Goal: Information Seeking & Learning: Compare options

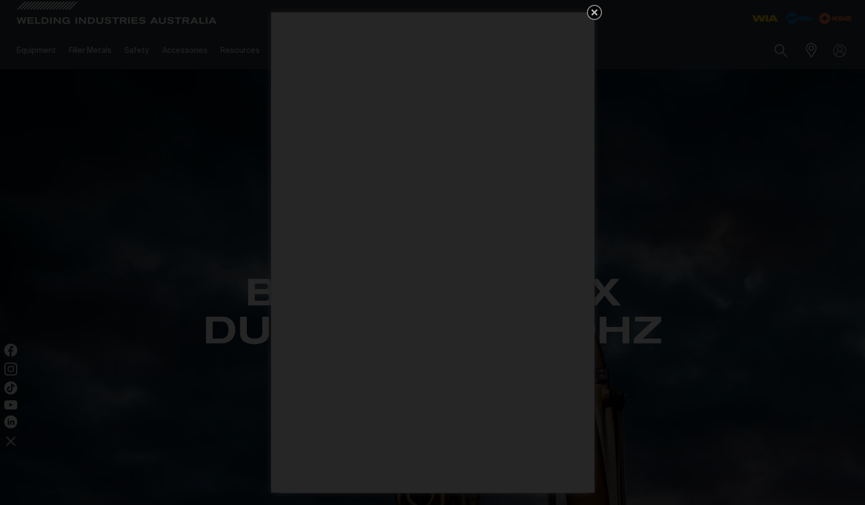
click at [596, 17] on icon "Get 5 WIA Welding Guides Free!" at bounding box center [594, 12] width 13 height 13
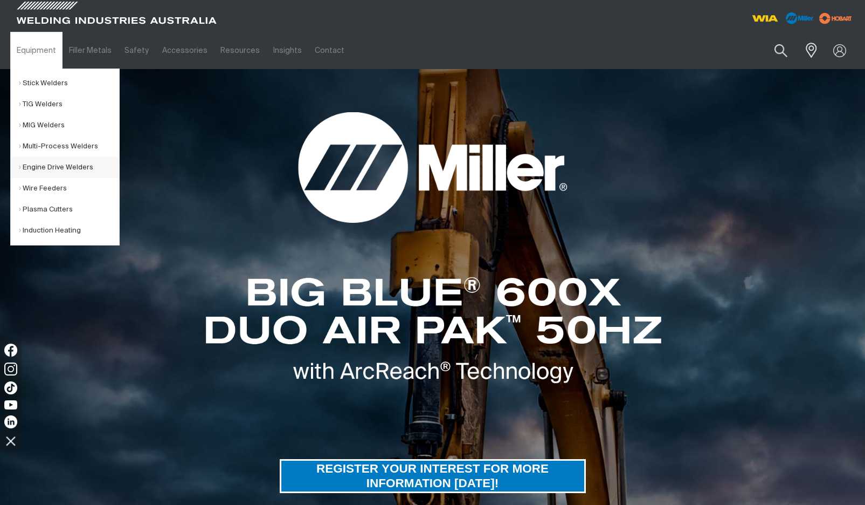
click at [56, 172] on link "Engine Drive Welders" at bounding box center [69, 167] width 100 height 21
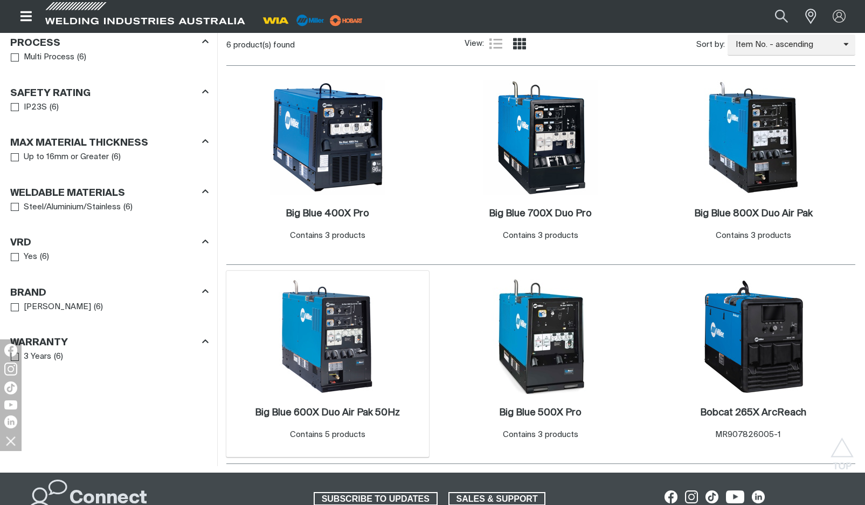
scroll to position [564, 0]
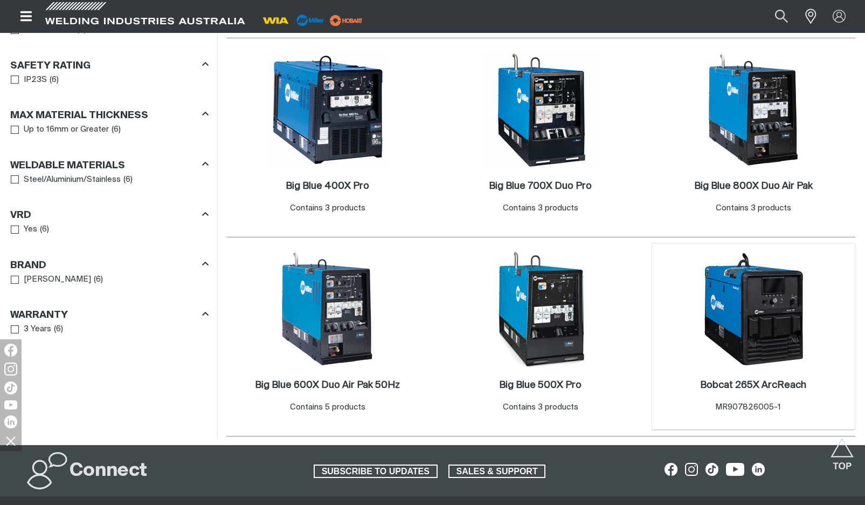
click at [762, 356] on img at bounding box center [753, 308] width 115 height 115
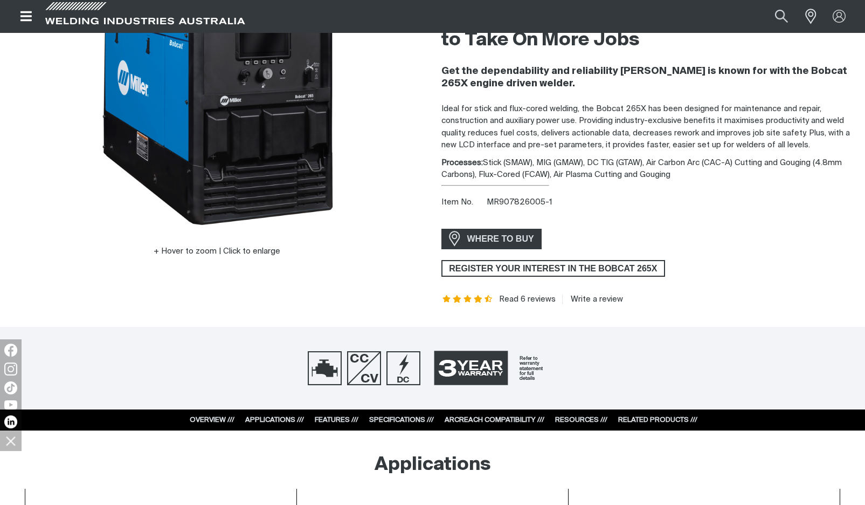
scroll to position [167, 0]
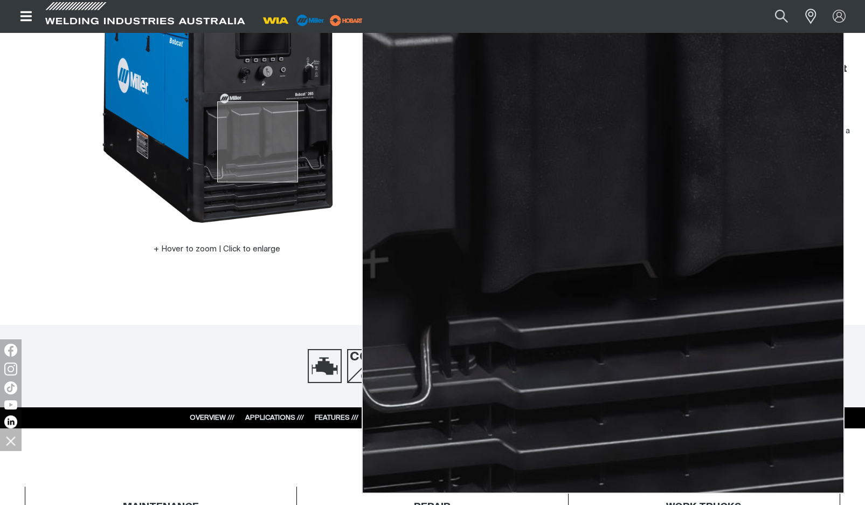
click at [258, 142] on img at bounding box center [217, 92] width 270 height 270
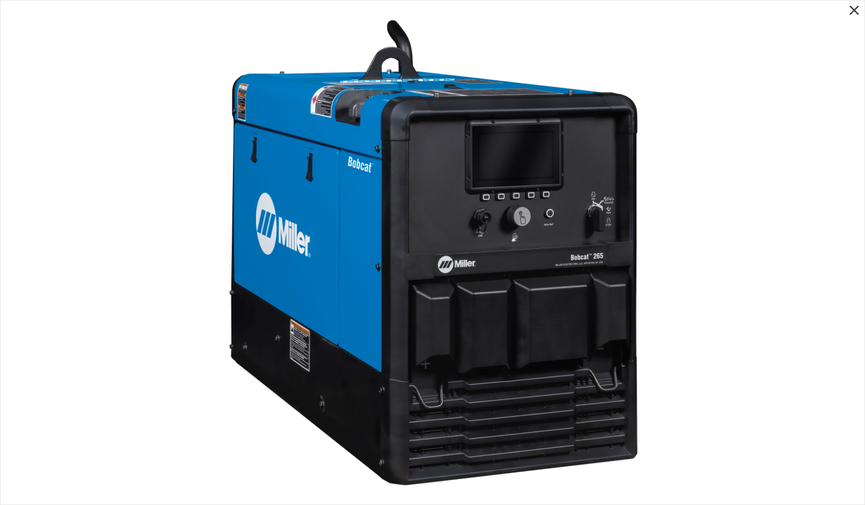
click at [231, 165] on img at bounding box center [433, 252] width 478 height 478
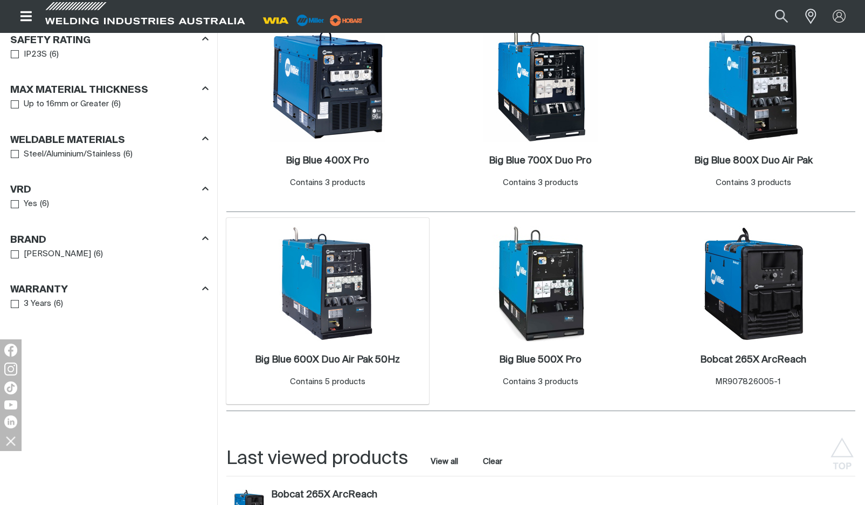
scroll to position [569, 0]
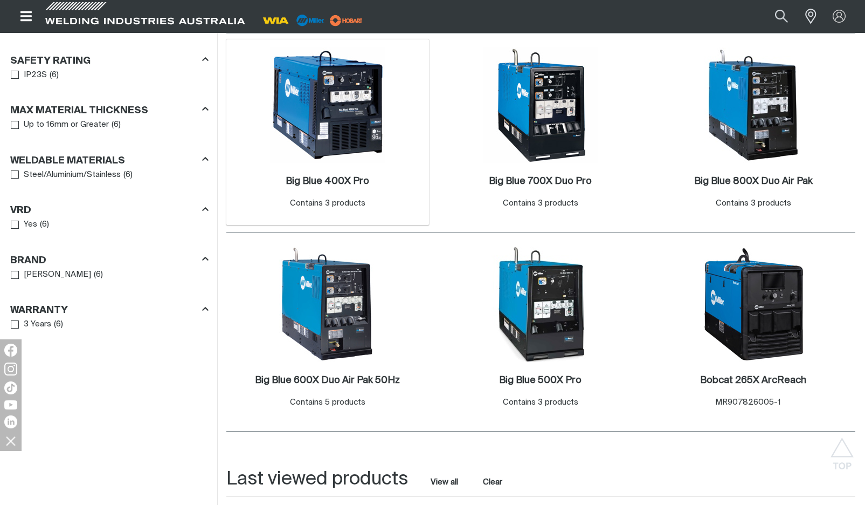
click at [324, 123] on img at bounding box center [327, 104] width 115 height 115
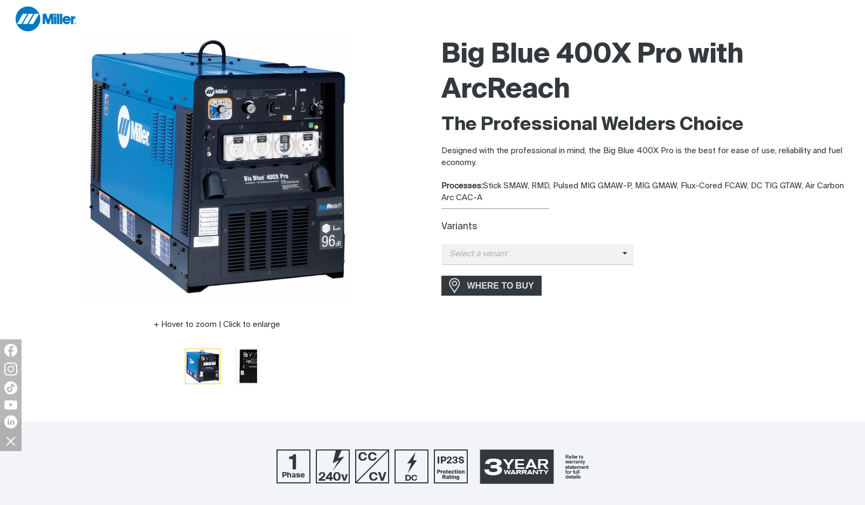
scroll to position [102, 0]
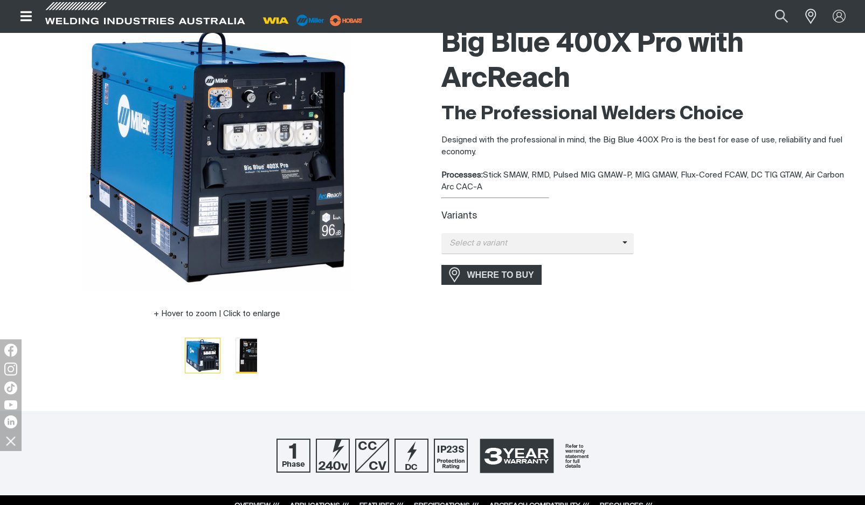
click at [241, 356] on img "Go to slide 2" at bounding box center [253, 355] width 35 height 35
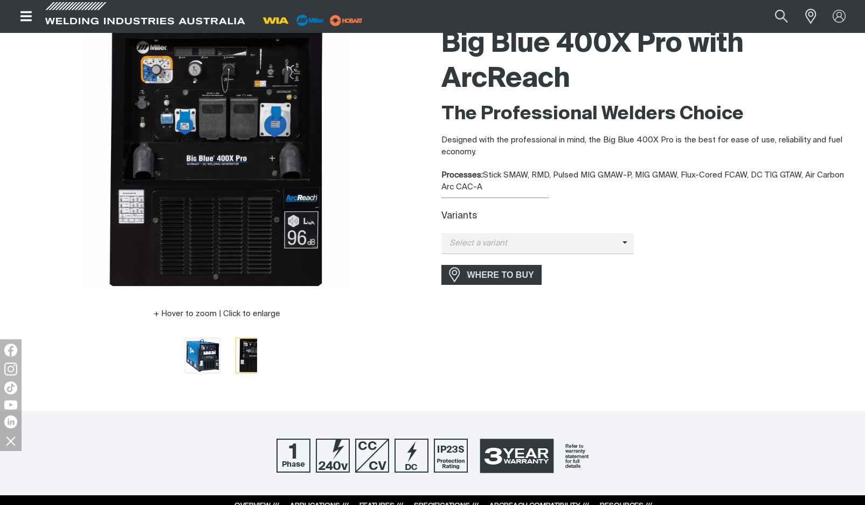
scroll to position [34, 0]
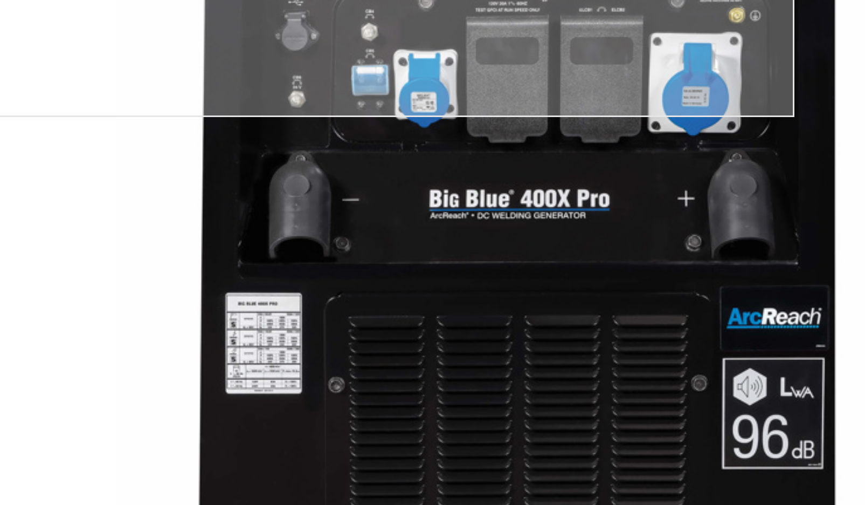
click at [82, 119] on img at bounding box center [217, 224] width 270 height 270
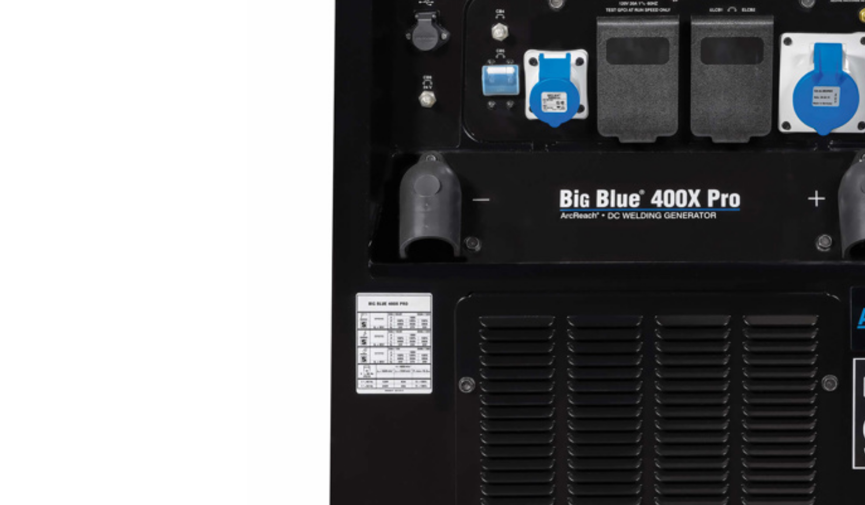
click at [63, 89] on div at bounding box center [217, 224] width 414 height 270
click at [66, 89] on div at bounding box center [217, 224] width 414 height 270
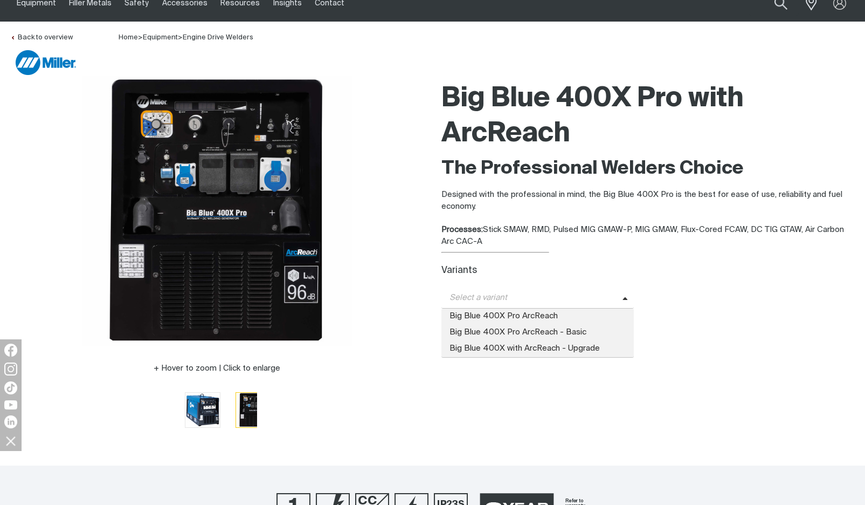
click at [488, 293] on span "Select a variant" at bounding box center [532, 298] width 181 height 12
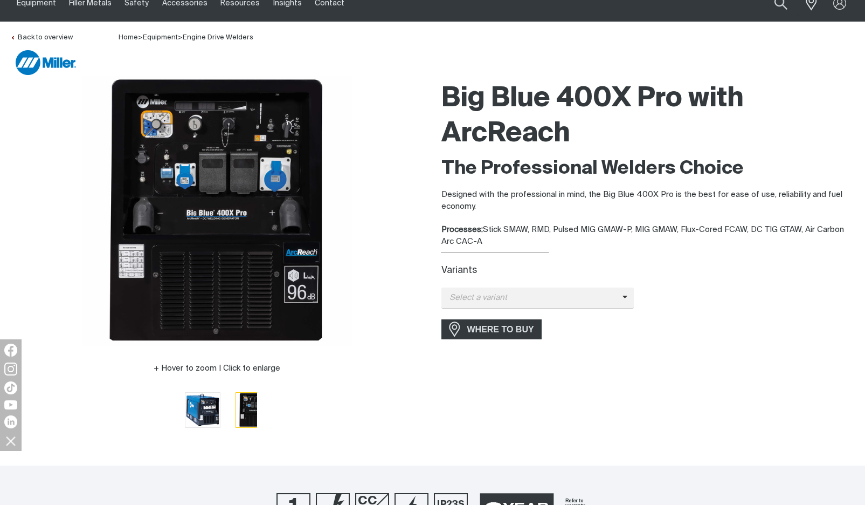
click at [567, 224] on div "Processes: Stick SMAW, RMD, Pulsed MIG GMAW-P, MIG GMAW, Flux-Cored FCAW, DC TI…" at bounding box center [649, 236] width 414 height 24
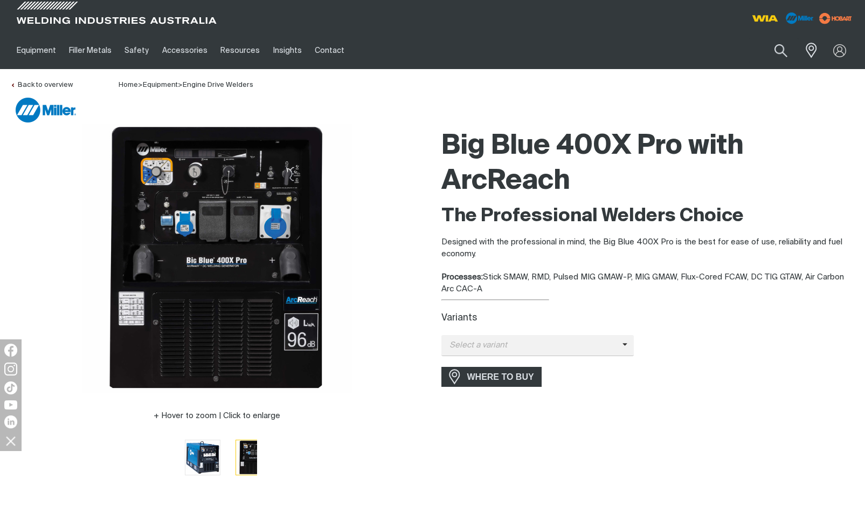
scroll to position [0, 0]
click at [561, 345] on span "Select a variant" at bounding box center [532, 345] width 181 height 12
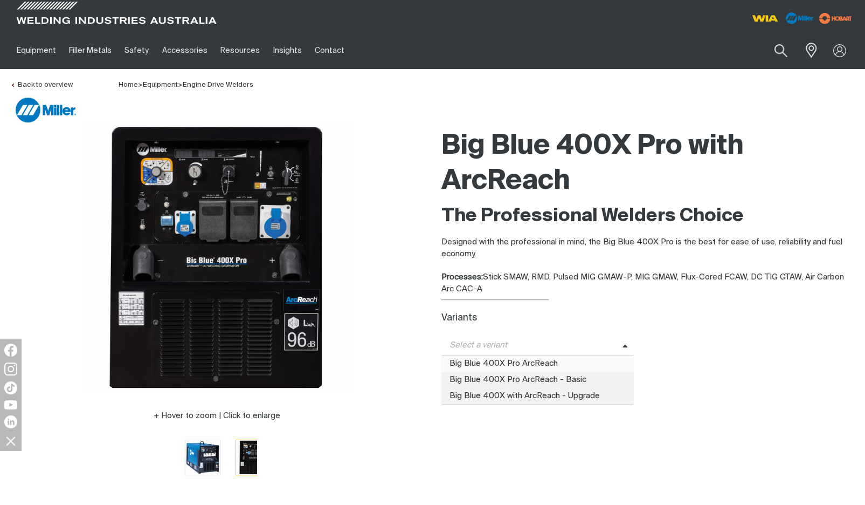
click at [548, 364] on span "Big Blue 400X Pro ArcReach" at bounding box center [538, 364] width 193 height 16
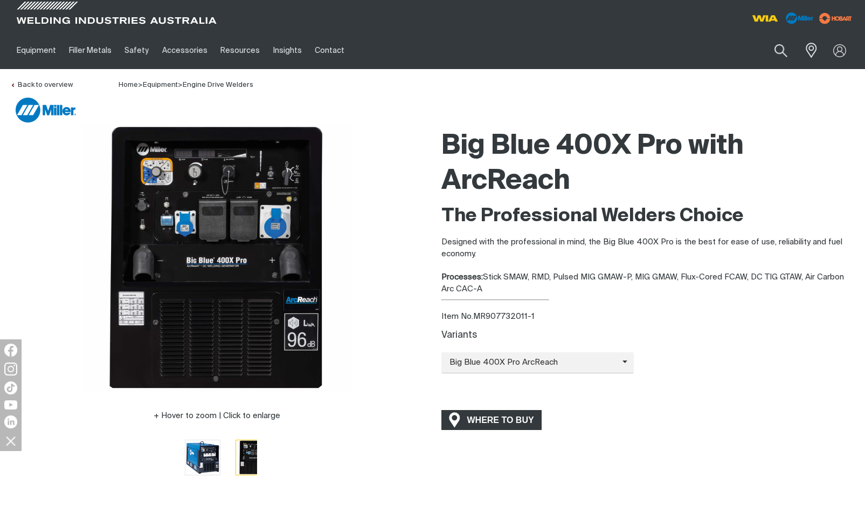
click at [494, 420] on span "WHERE TO BUY" at bounding box center [500, 419] width 81 height 17
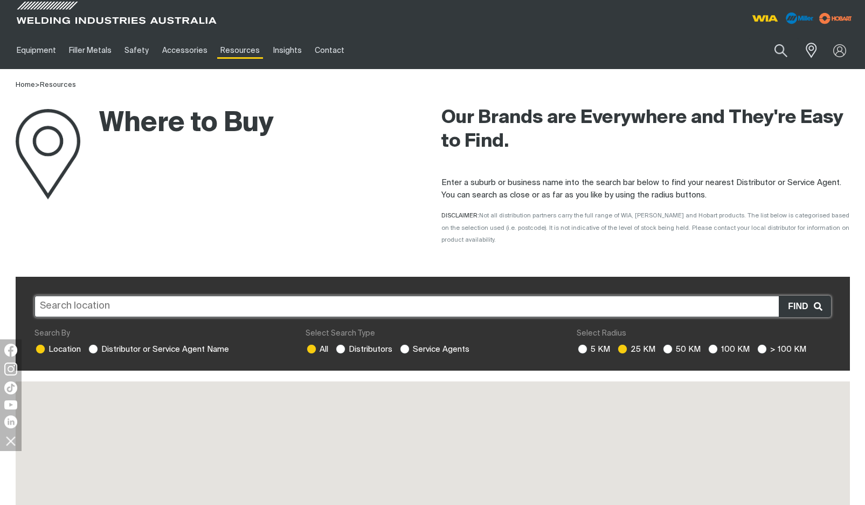
click at [185, 295] on input "text" at bounding box center [433, 306] width 797 height 22
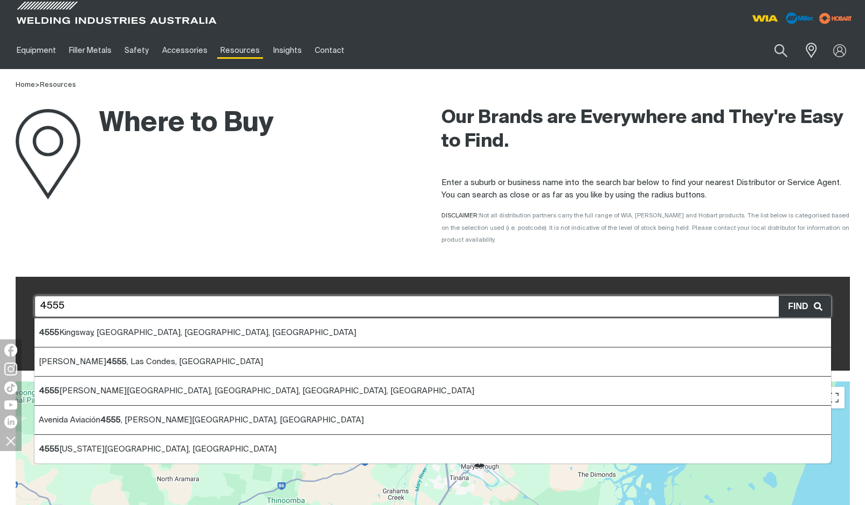
drag, startPoint x: 185, startPoint y: 294, endPoint x: 22, endPoint y: 293, distance: 163.3
click at [21, 293] on div "4555 [STREET_ADDRESS] [PERSON_NAME] [STREET_ADDRESS][GEOGRAPHIC_DATA][STREET_AD…" at bounding box center [433, 324] width 835 height 94
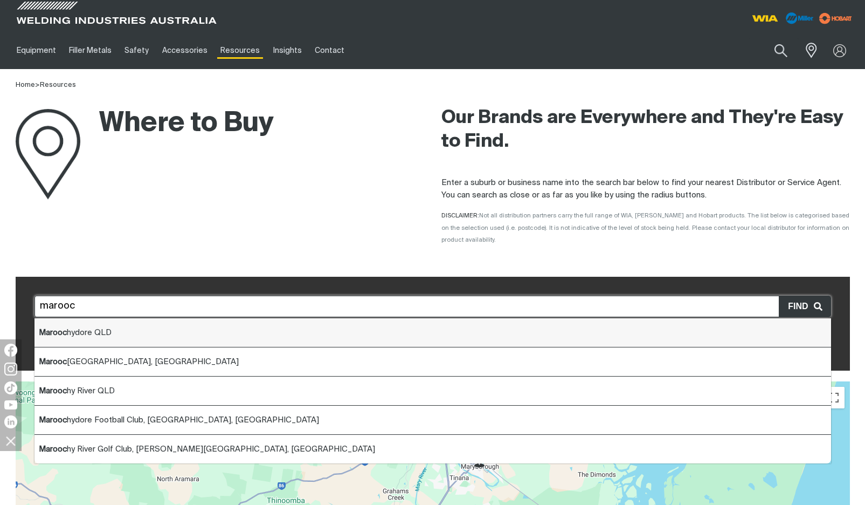
click at [60, 328] on b "Marooc" at bounding box center [53, 332] width 28 height 8
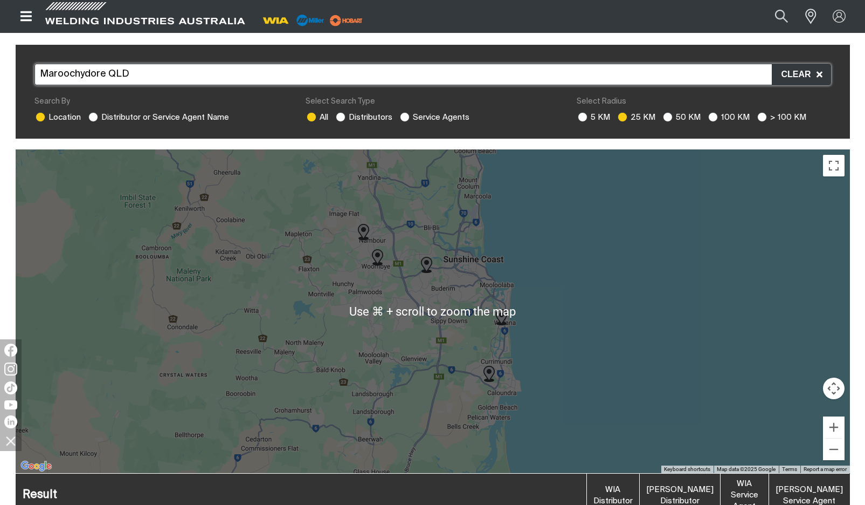
scroll to position [263, 0]
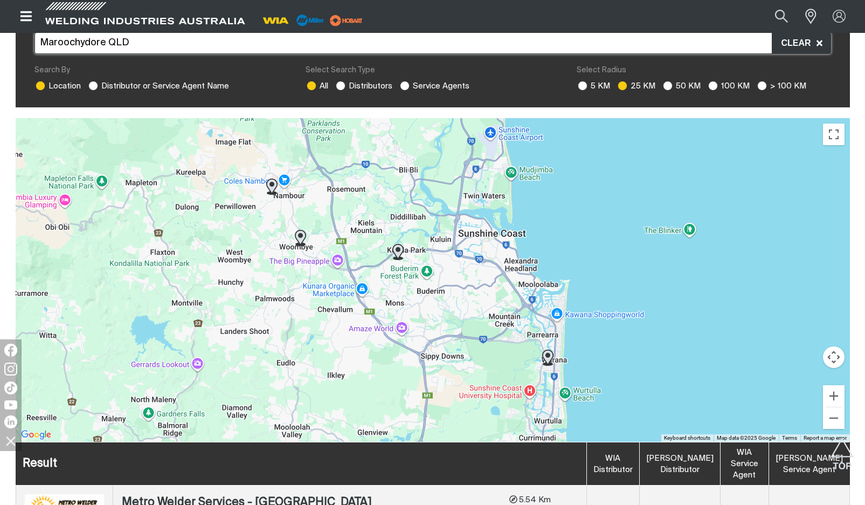
click at [399, 244] on img at bounding box center [397, 252] width 11 height 16
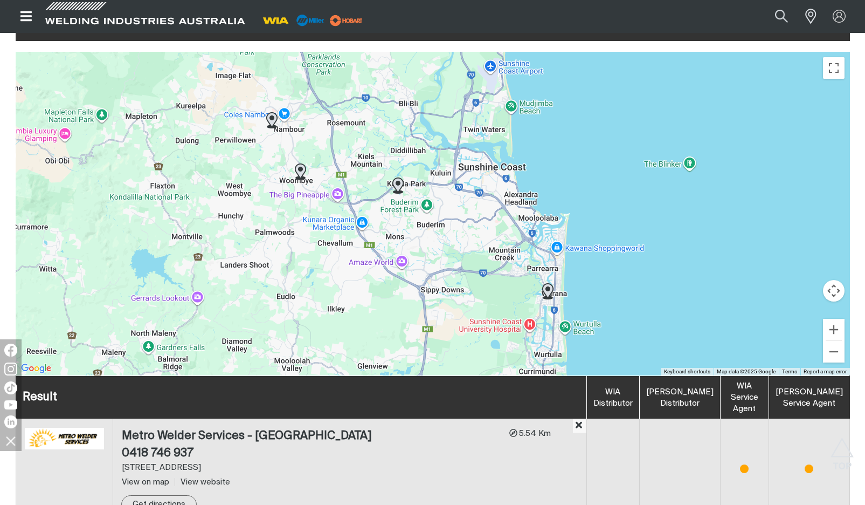
scroll to position [333, 0]
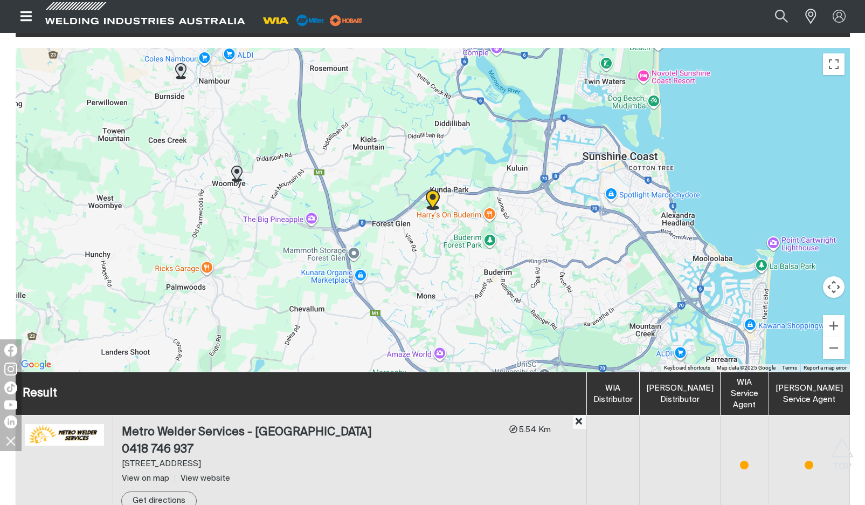
click at [434, 190] on img at bounding box center [433, 200] width 14 height 20
click at [241, 167] on img at bounding box center [236, 174] width 11 height 16
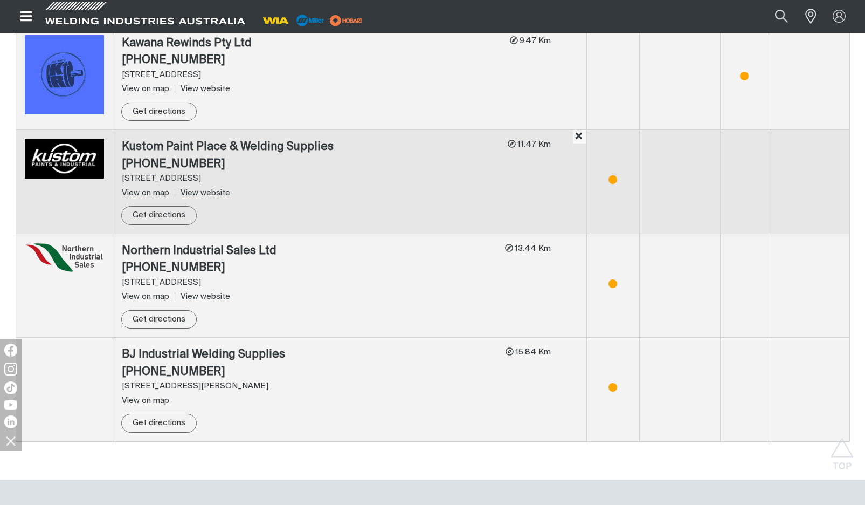
scroll to position [824, 0]
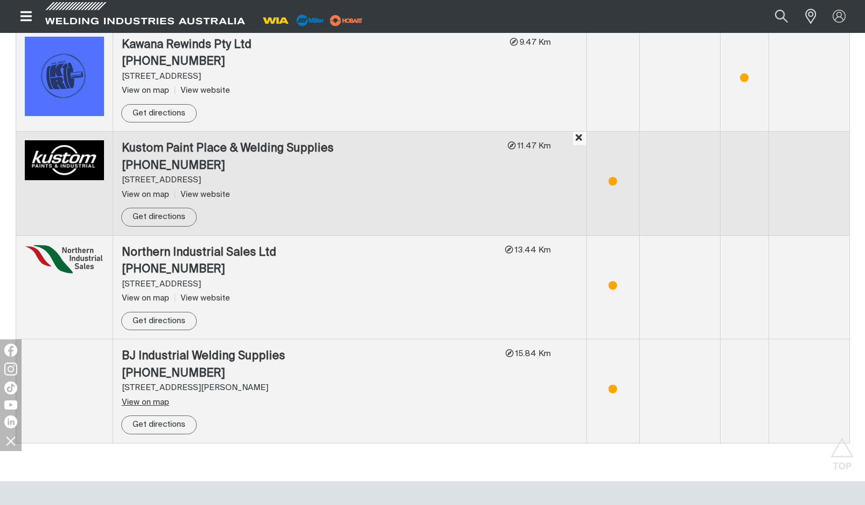
click at [146, 398] on span "View on map" at bounding box center [145, 402] width 47 height 8
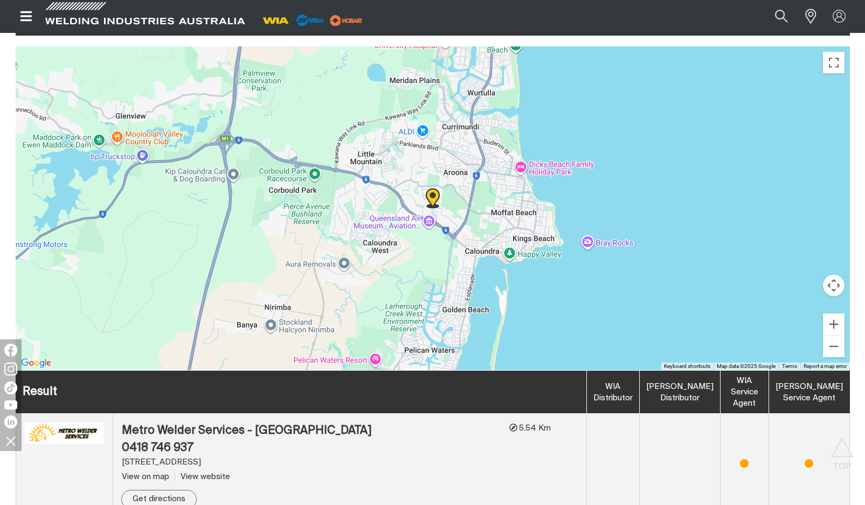
click at [435, 189] on img at bounding box center [433, 198] width 14 height 20
click at [431, 188] on img at bounding box center [433, 198] width 14 height 20
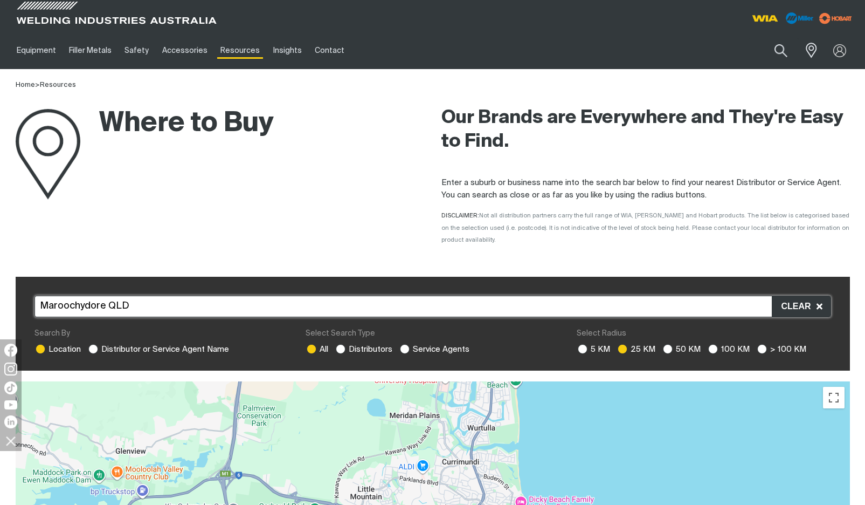
scroll to position [0, 0]
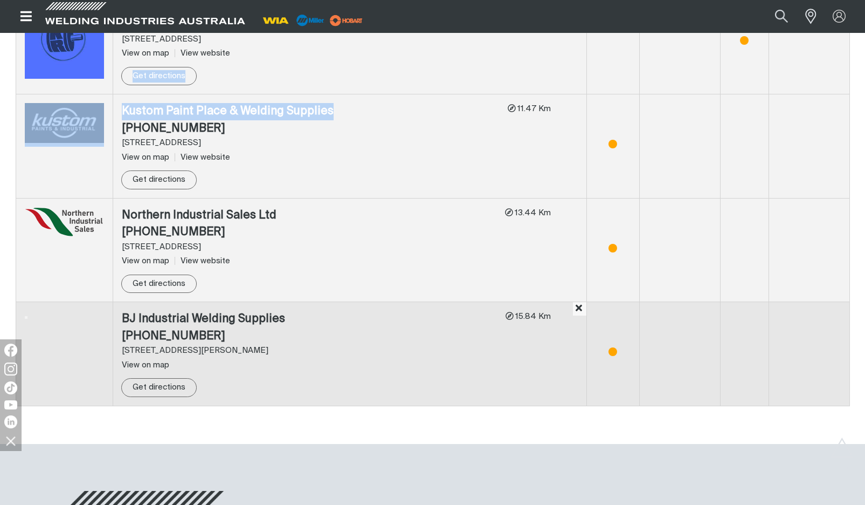
drag, startPoint x: 496, startPoint y: 33, endPoint x: 492, endPoint y: 154, distance: 120.3
click at [492, 150] on tbody "Metro Welder Services - [GEOGRAPHIC_DATA] 0418 746 937 [STREET_ADDRESS] View on…" at bounding box center [433, 146] width 834 height 519
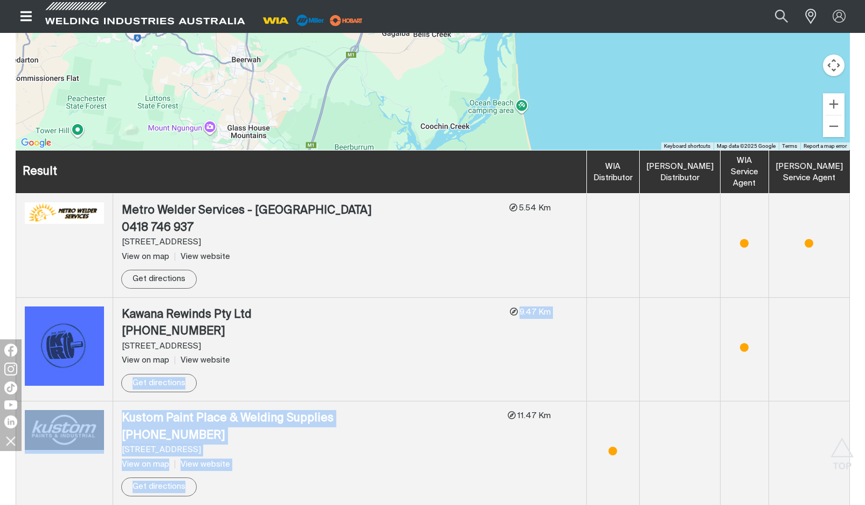
scroll to position [554, 0]
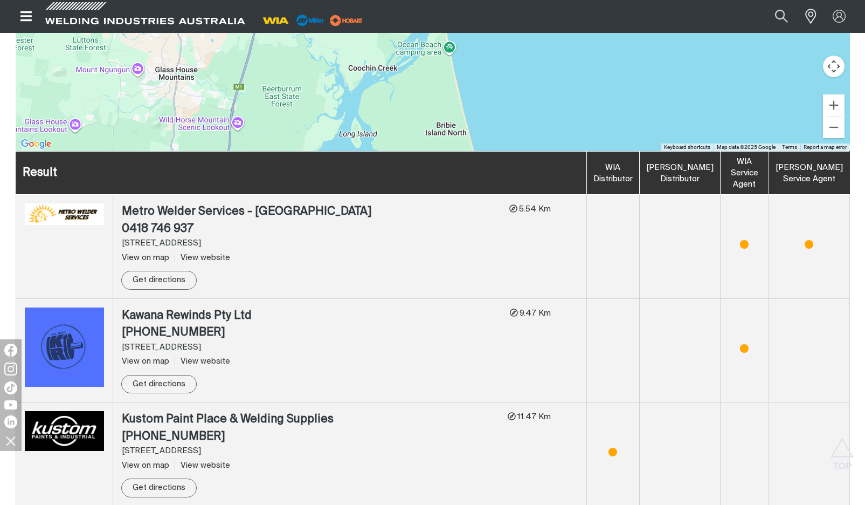
drag, startPoint x: 495, startPoint y: 77, endPoint x: 420, endPoint y: 15, distance: 96.8
click at [420, 15] on div "Jump to main navigation Search When search results are available use up and dow…" at bounding box center [432, 409] width 865 height 1927
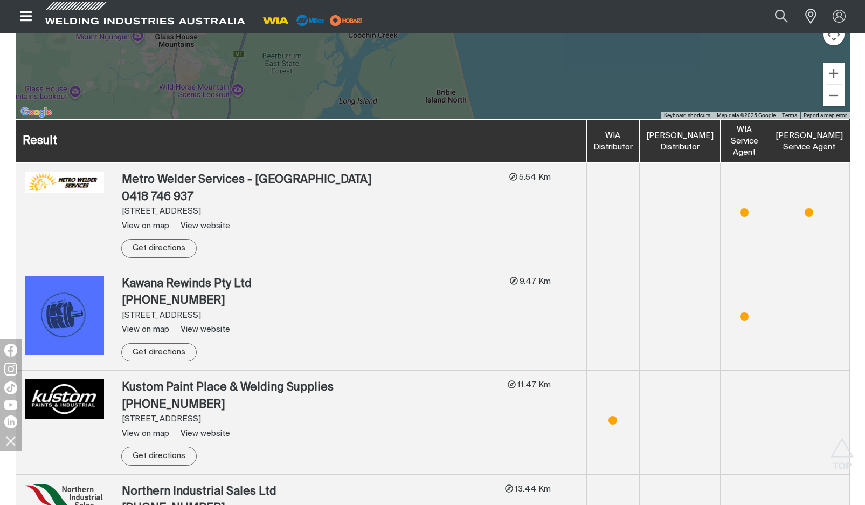
drag, startPoint x: 438, startPoint y: 68, endPoint x: 524, endPoint y: 123, distance: 102.0
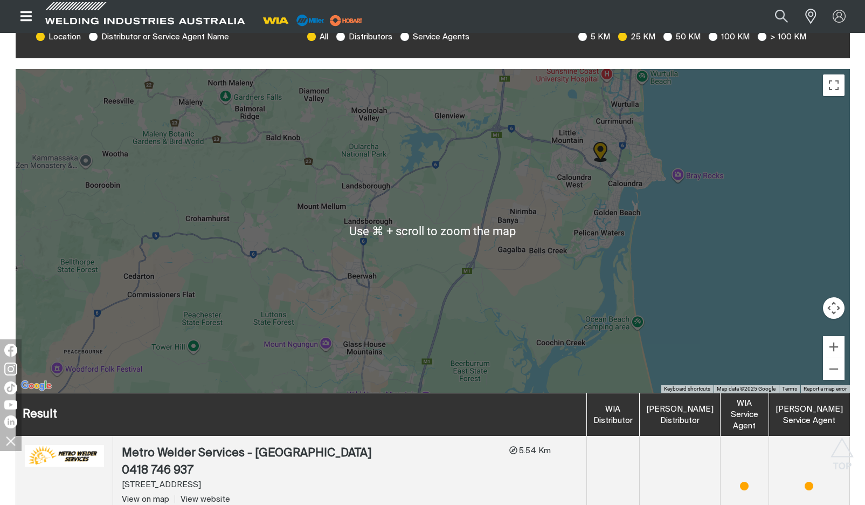
scroll to position [303, 0]
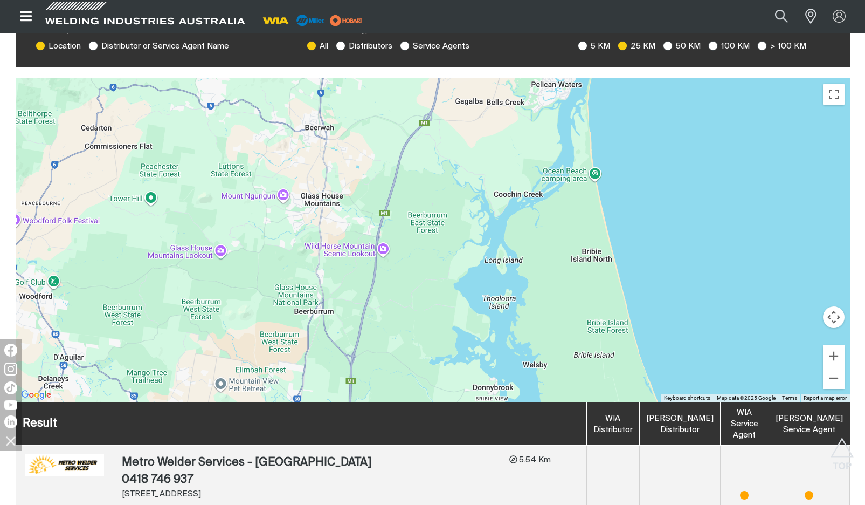
drag, startPoint x: 554, startPoint y: 292, endPoint x: 494, endPoint y: 78, distance: 222.4
click at [494, 78] on div "To navigate, press the arrow keys." at bounding box center [433, 239] width 835 height 323
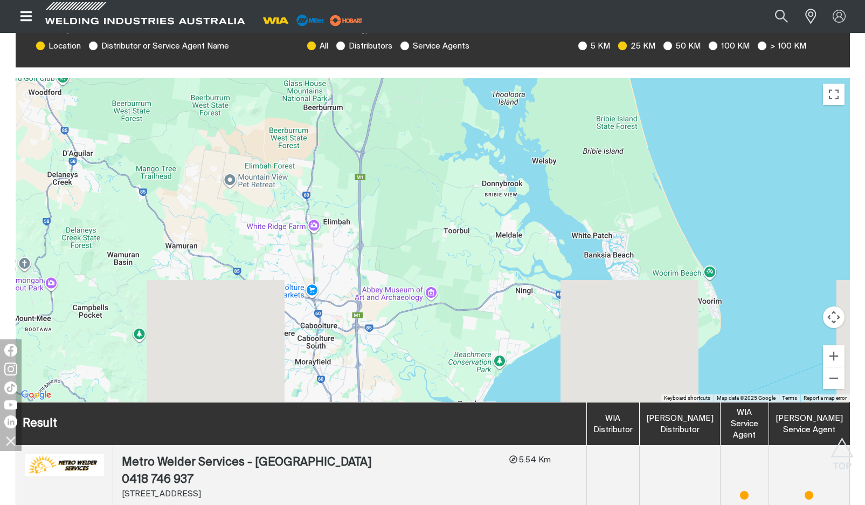
drag, startPoint x: 463, startPoint y: 250, endPoint x: 489, endPoint y: 98, distance: 154.4
click at [489, 99] on div "To navigate, press the arrow keys." at bounding box center [433, 239] width 835 height 323
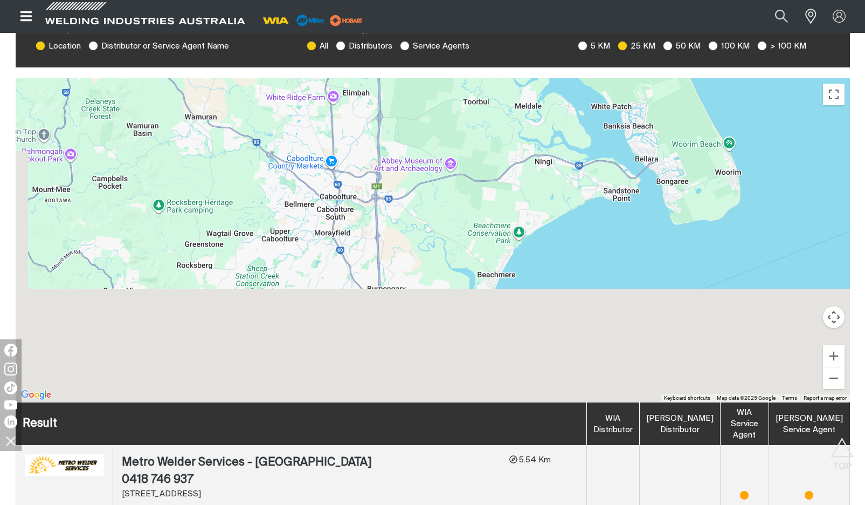
drag, startPoint x: 481, startPoint y: 178, endPoint x: 510, endPoint y: 6, distance: 174.3
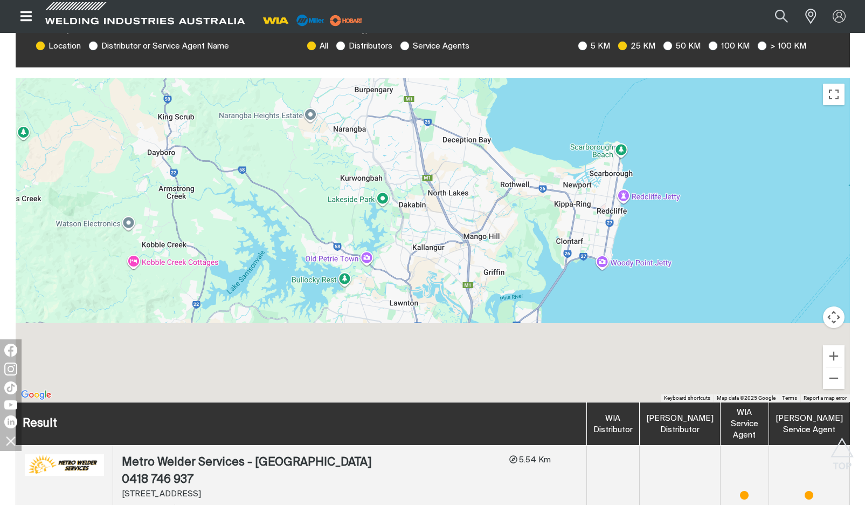
drag, startPoint x: 487, startPoint y: 217, endPoint x: 495, endPoint y: 88, distance: 129.1
click at [495, 88] on div "To navigate, press the arrow keys." at bounding box center [433, 239] width 835 height 323
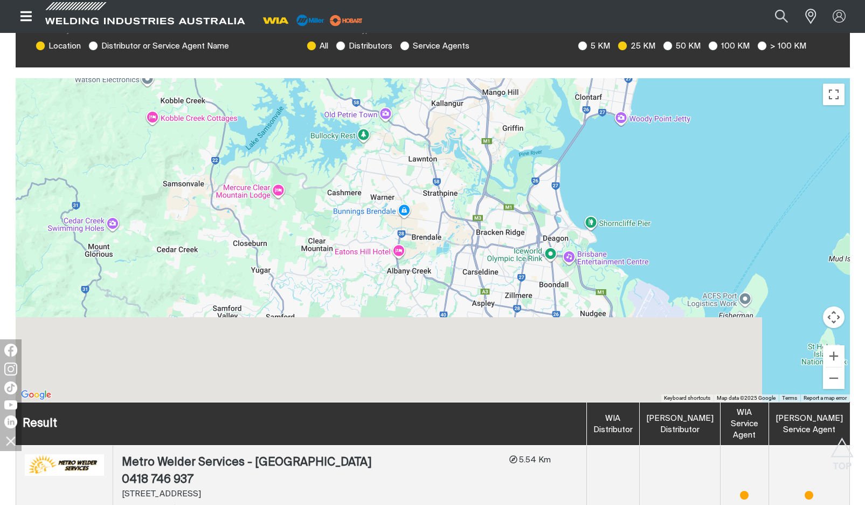
drag, startPoint x: 495, startPoint y: 215, endPoint x: 511, endPoint y: 111, distance: 104.6
click at [511, 111] on div "To navigate, press the arrow keys." at bounding box center [433, 239] width 835 height 323
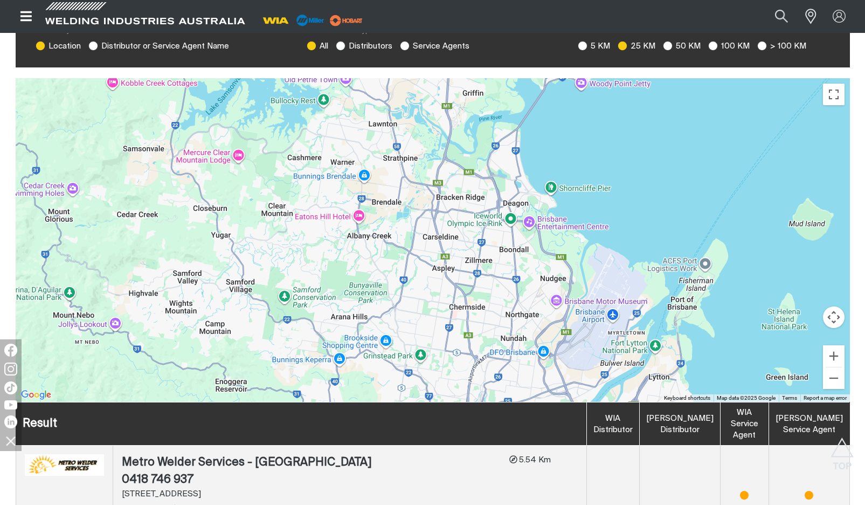
drag, startPoint x: 547, startPoint y: 224, endPoint x: 507, endPoint y: 193, distance: 50.7
click at [507, 193] on div "To navigate, press the arrow keys." at bounding box center [433, 239] width 835 height 323
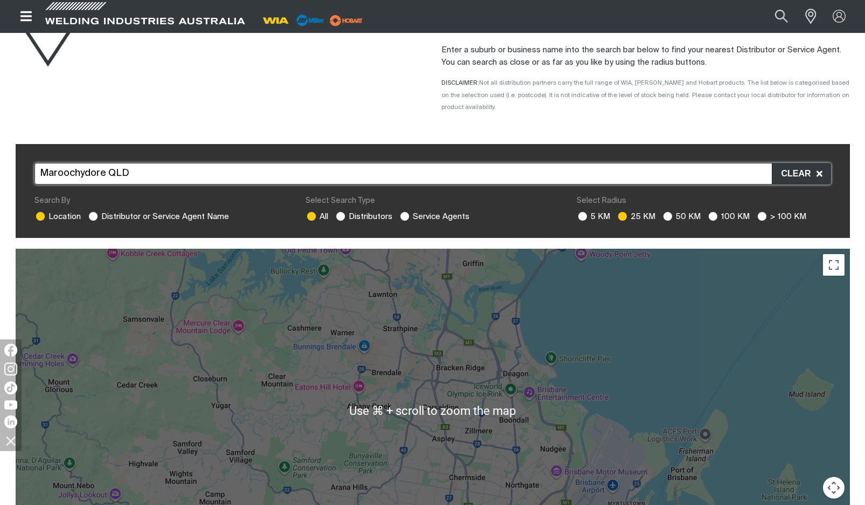
scroll to position [59, 0]
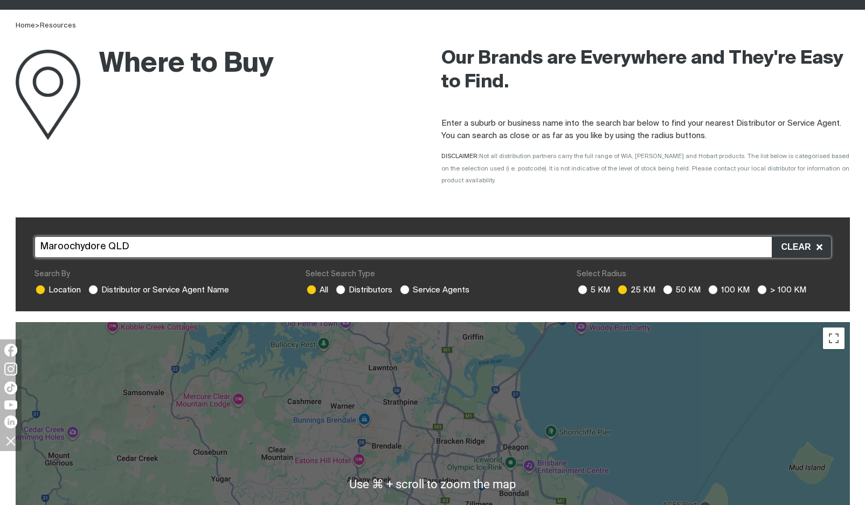
click at [168, 236] on input "Maroochydore QLD" at bounding box center [433, 247] width 797 height 22
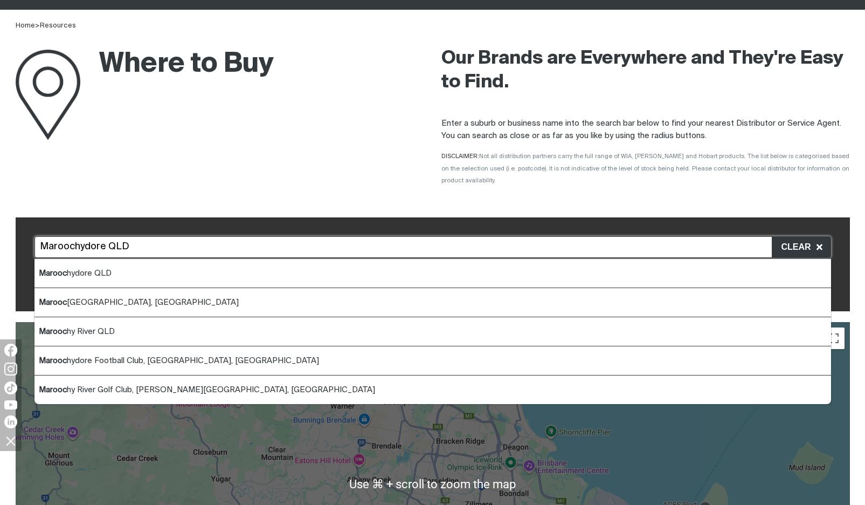
click at [168, 236] on input "Maroochydore QLD" at bounding box center [433, 247] width 797 height 22
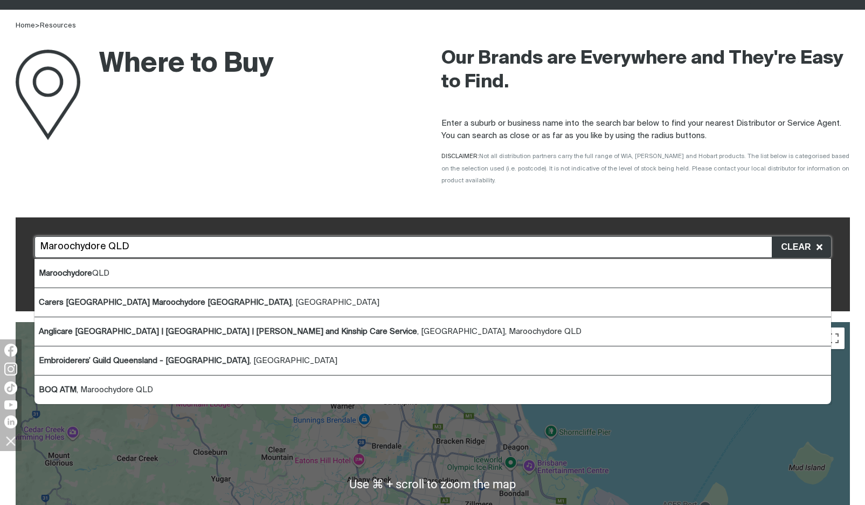
click at [168, 236] on input "Maroochydore QLD" at bounding box center [433, 247] width 797 height 22
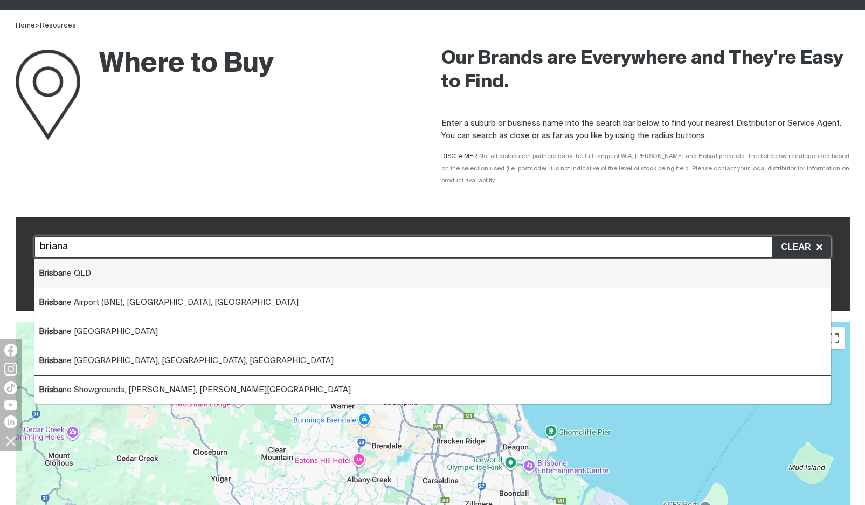
drag, startPoint x: 168, startPoint y: 232, endPoint x: 163, endPoint y: 273, distance: 40.7
click at [163, 273] on li "Brisba ne QLD" at bounding box center [433, 273] width 797 height 29
type input "Brisbane QLD"
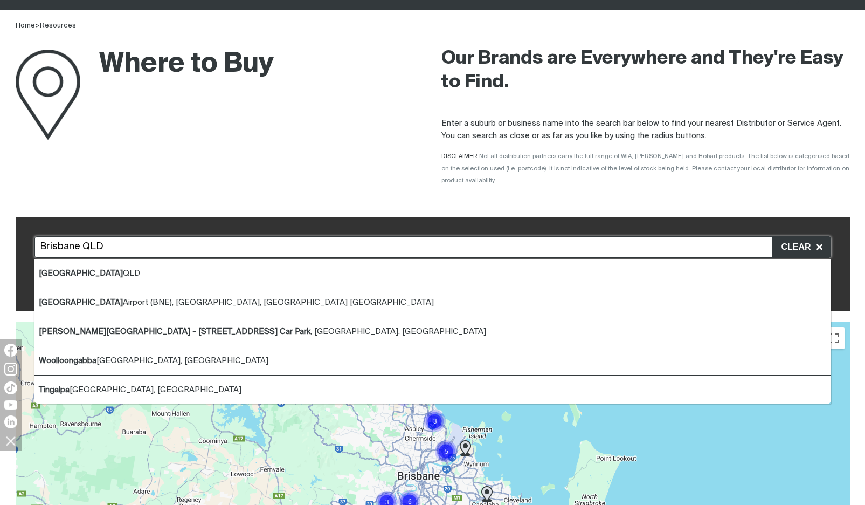
click at [558, 430] on div at bounding box center [433, 483] width 835 height 323
click at [747, 463] on div at bounding box center [433, 483] width 835 height 323
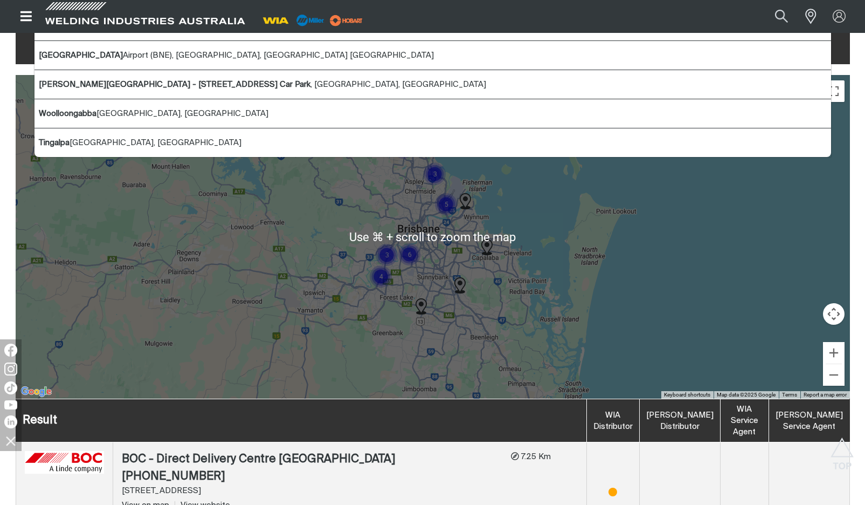
scroll to position [305, 0]
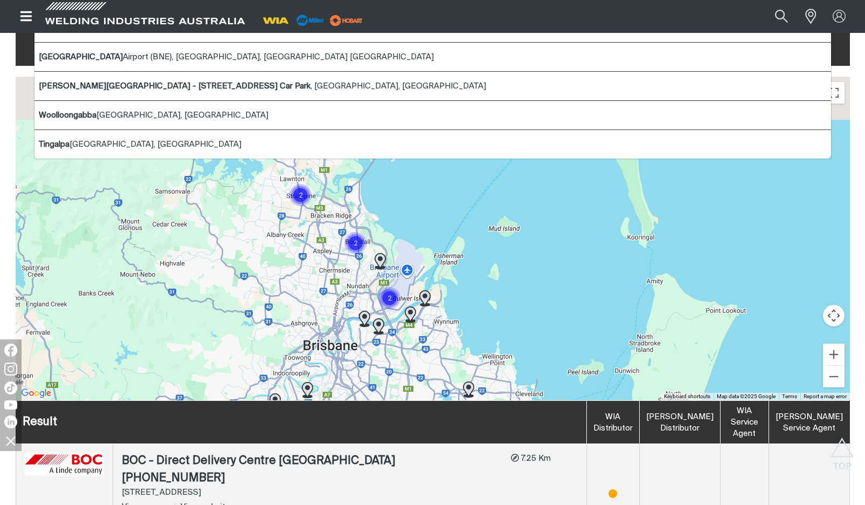
drag, startPoint x: 458, startPoint y: 204, endPoint x: 376, endPoint y: 358, distance: 174.1
click at [376, 358] on div at bounding box center [433, 238] width 835 height 323
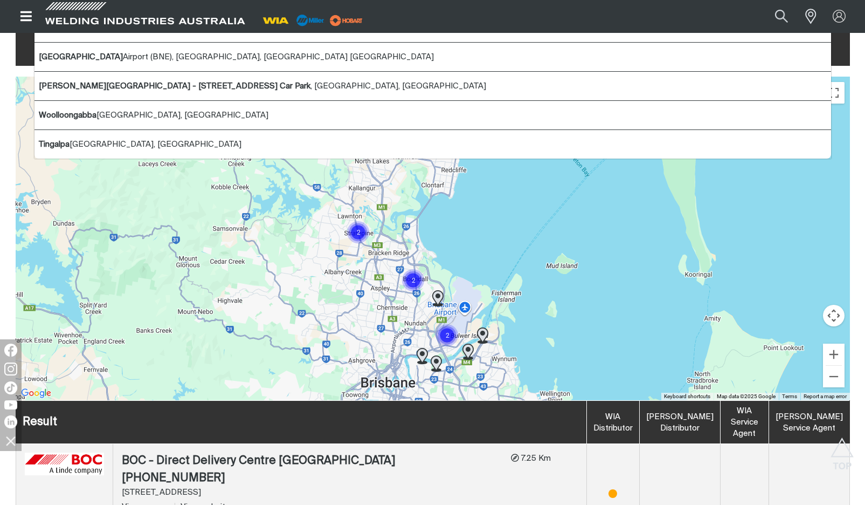
drag, startPoint x: 342, startPoint y: 247, endPoint x: 399, endPoint y: 287, distance: 69.8
click at [399, 287] on div at bounding box center [433, 238] width 835 height 323
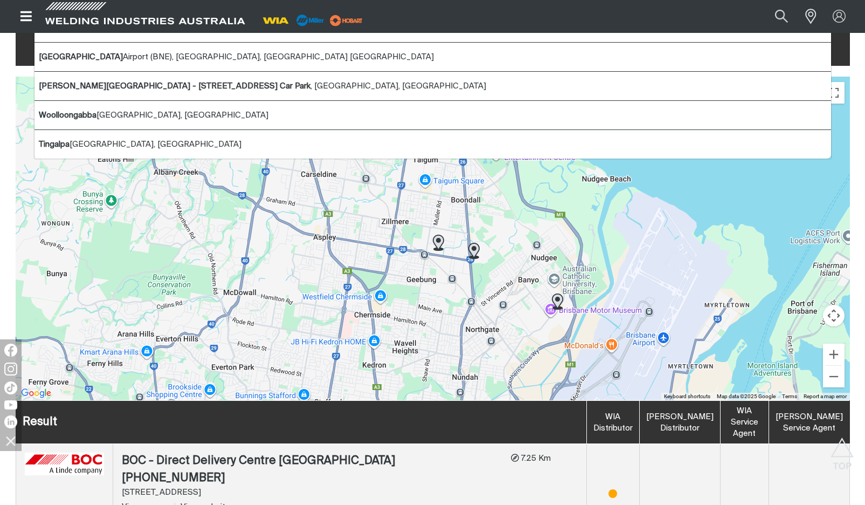
click at [438, 235] on img at bounding box center [438, 243] width 11 height 16
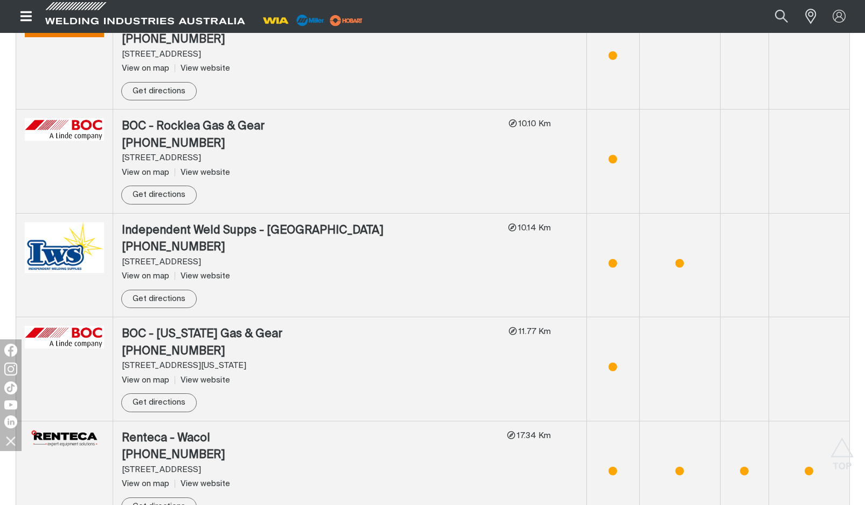
scroll to position [1054, 0]
click at [314, 282] on div "Get directions" at bounding box center [311, 295] width 378 height 26
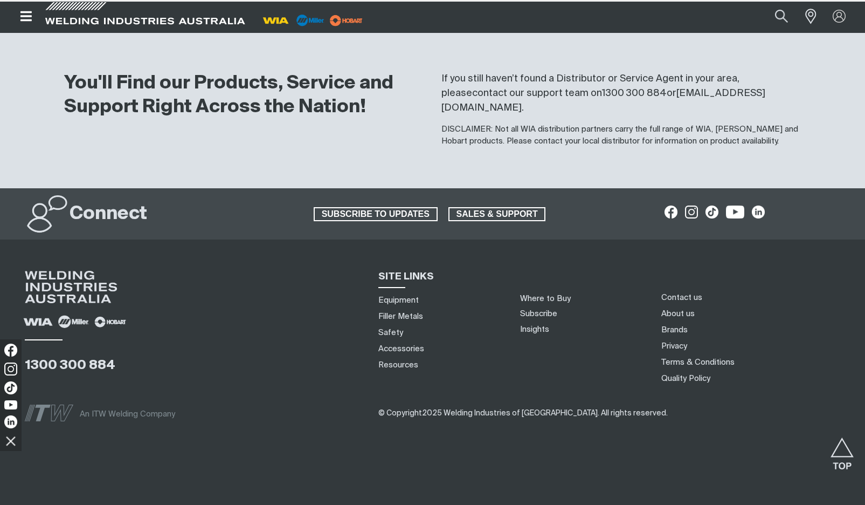
scroll to position [0, 0]
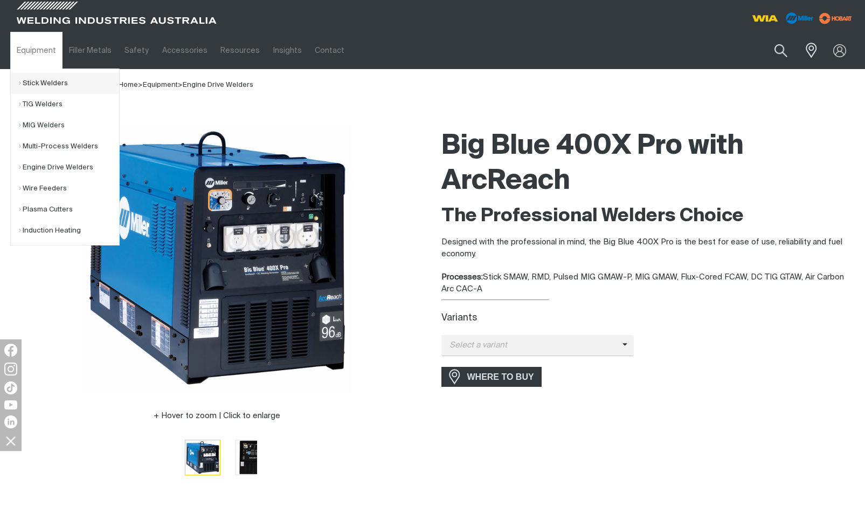
click at [37, 87] on link "Stick Welders" at bounding box center [69, 83] width 100 height 21
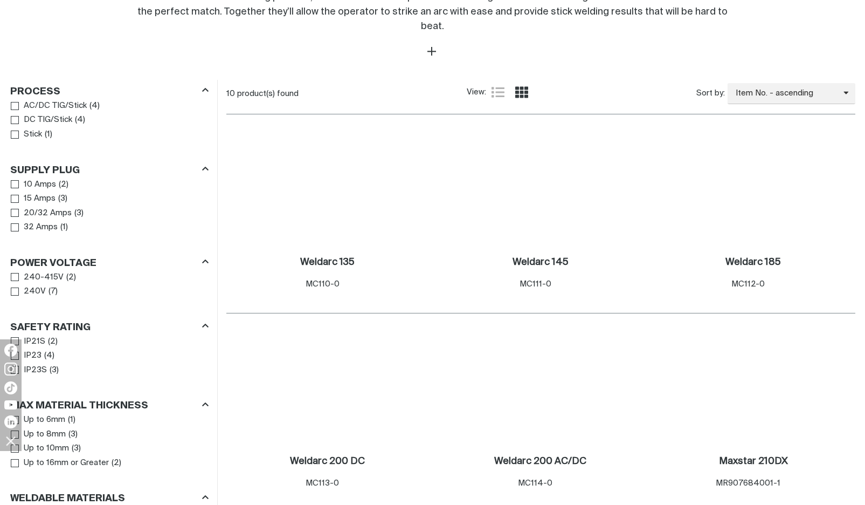
scroll to position [541, 0]
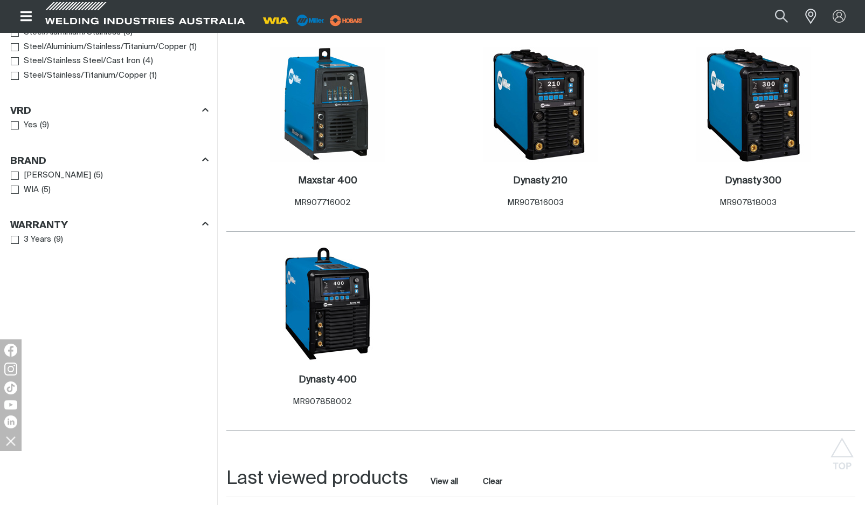
scroll to position [946, 0]
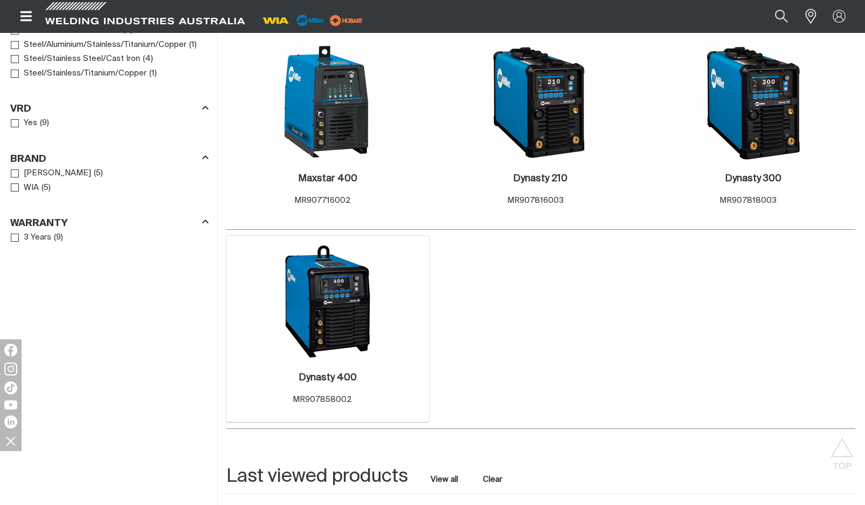
click at [347, 274] on img at bounding box center [327, 301] width 115 height 115
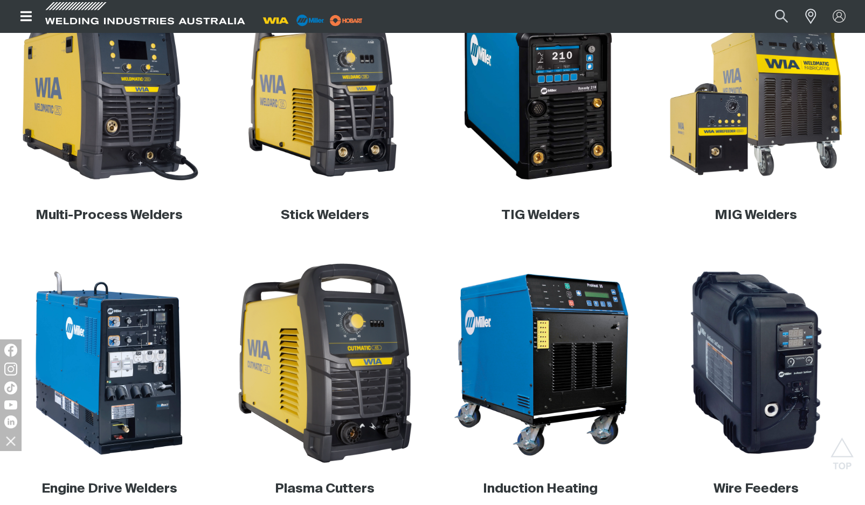
scroll to position [490, 0]
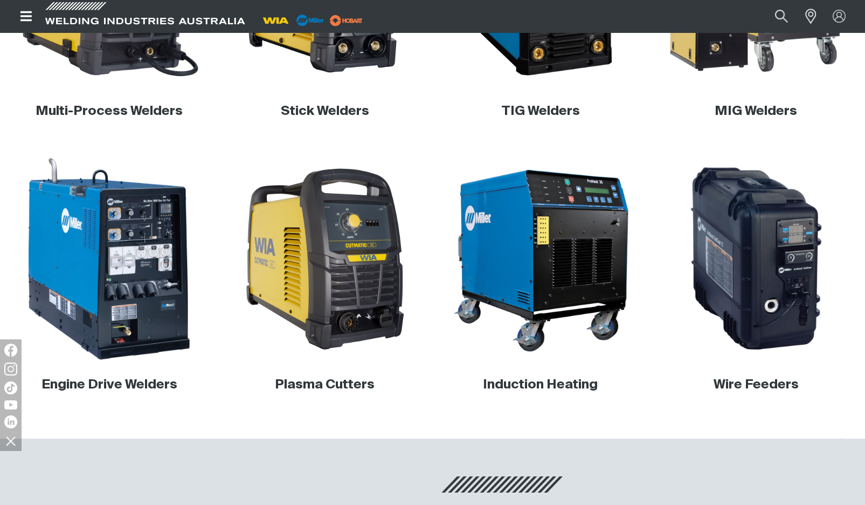
click at [119, 285] on img at bounding box center [109, 259] width 206 height 206
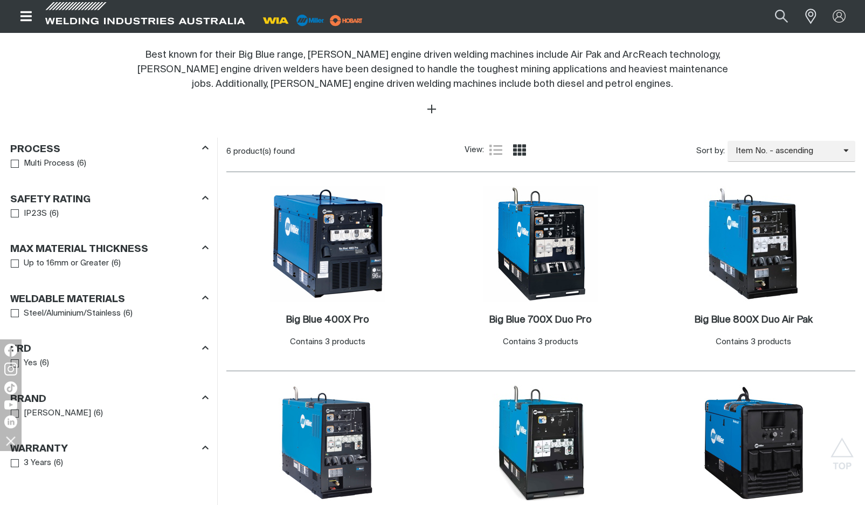
scroll to position [423, 0]
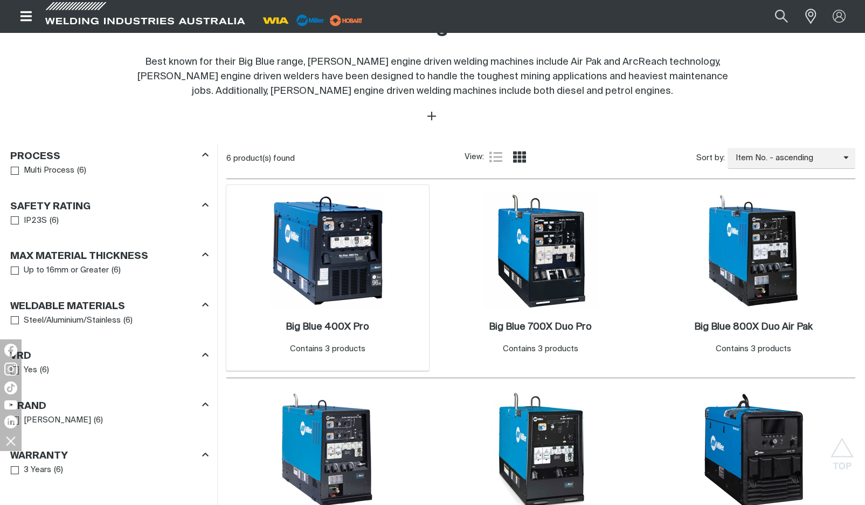
click at [311, 252] on img at bounding box center [327, 250] width 115 height 115
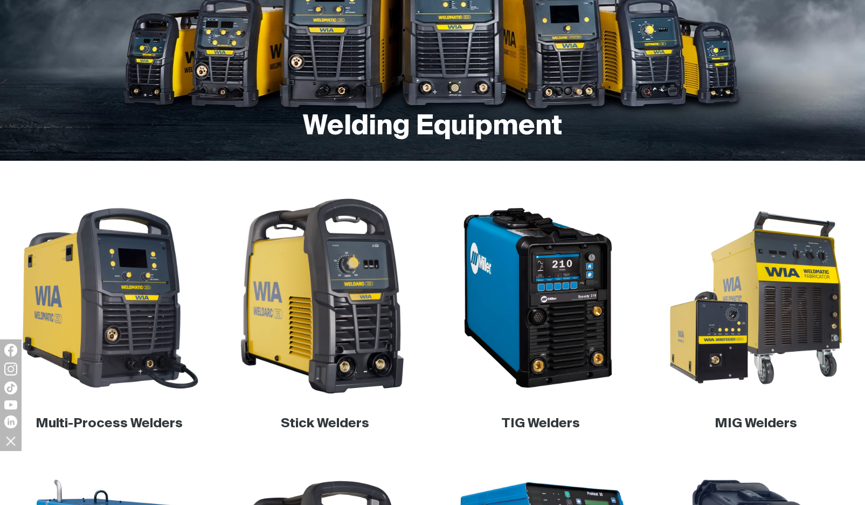
scroll to position [177, 0]
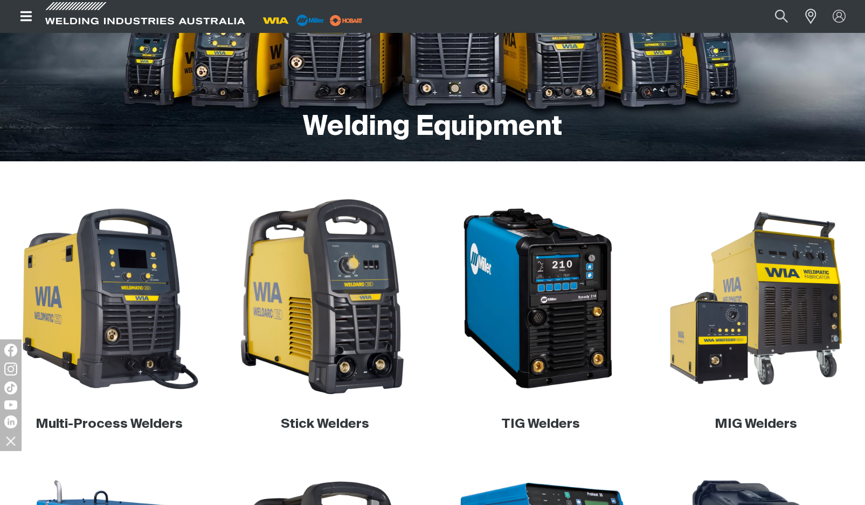
click at [356, 313] on img at bounding box center [325, 298] width 206 height 206
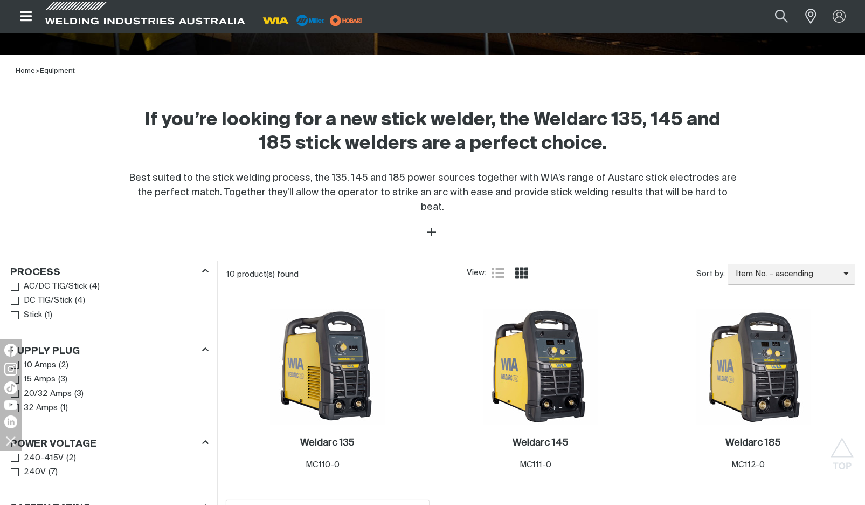
scroll to position [278, 0]
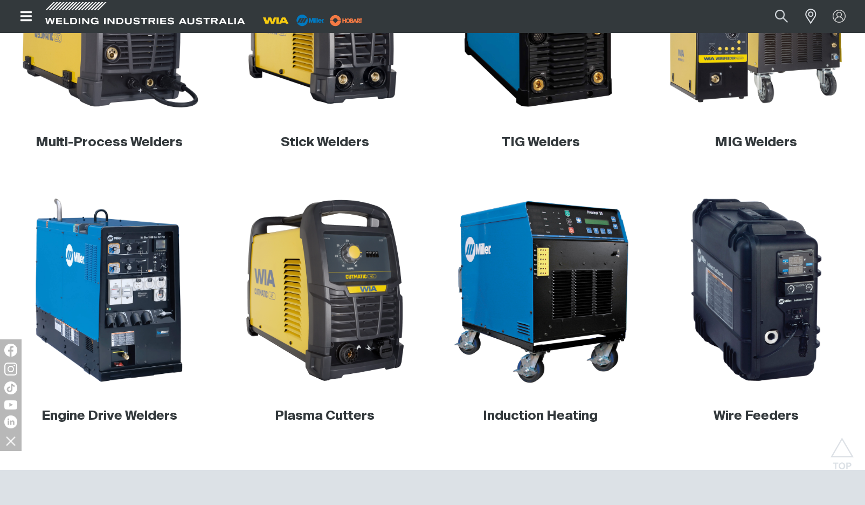
scroll to position [461, 0]
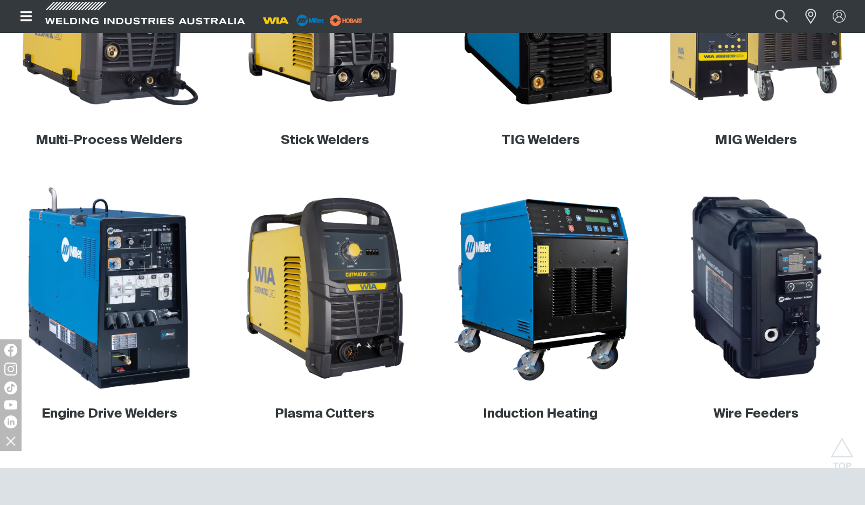
click at [120, 327] on img at bounding box center [109, 288] width 206 height 206
